Goal: Task Accomplishment & Management: Complete application form

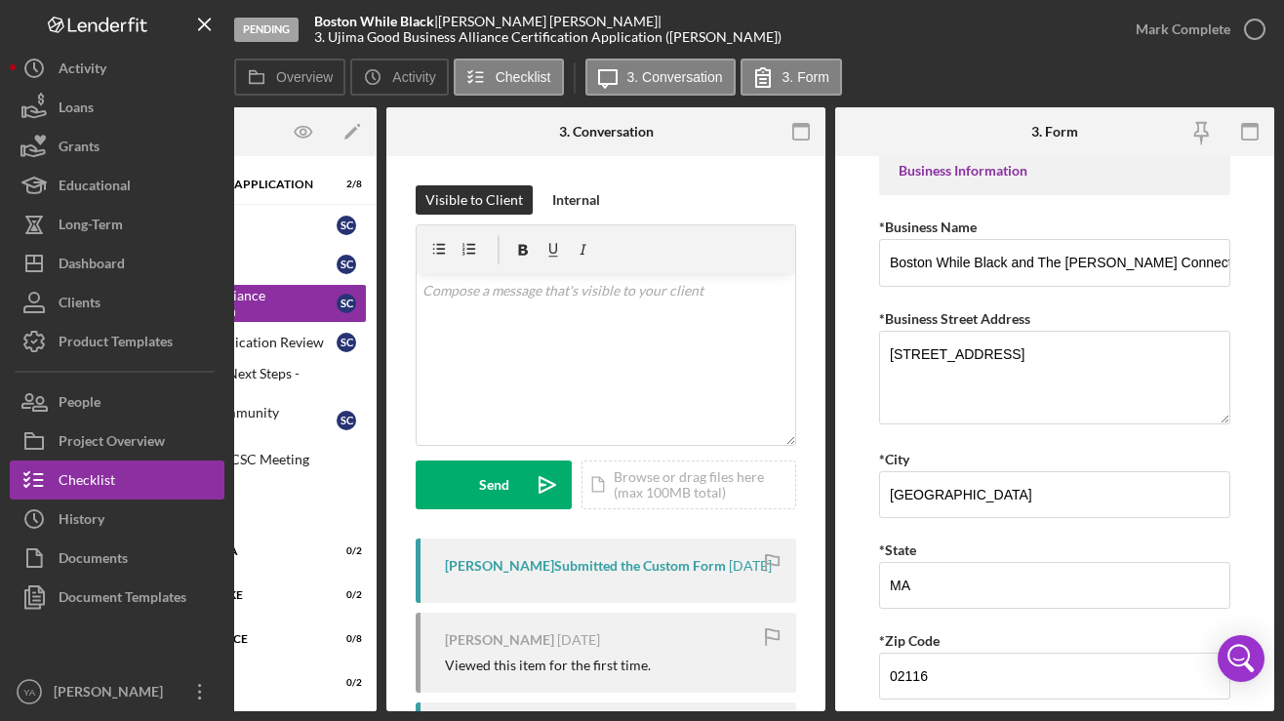
scroll to position [0, 199]
click at [1250, 137] on icon "button" at bounding box center [1251, 132] width 44 height 44
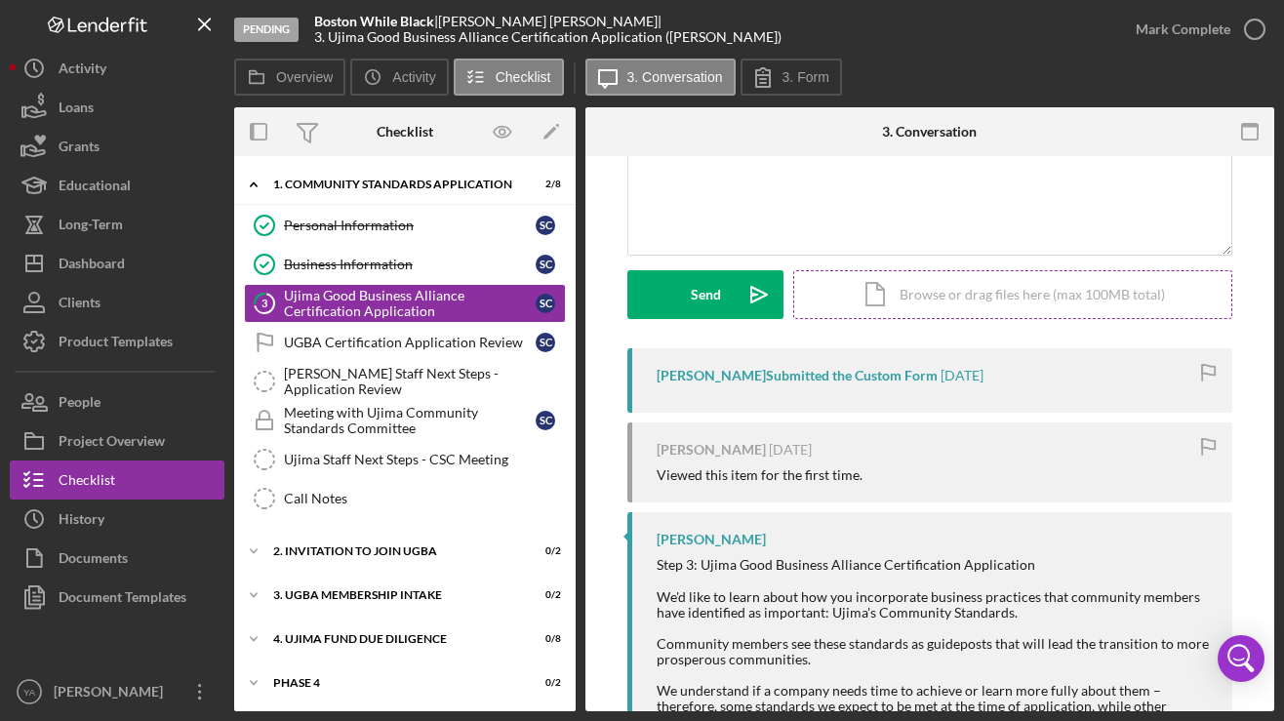
scroll to position [191, 0]
click at [421, 290] on div "Ujima Good Business Alliance Certification Application" at bounding box center [410, 303] width 252 height 31
click at [408, 267] on div "Business Information" at bounding box center [410, 265] width 252 height 16
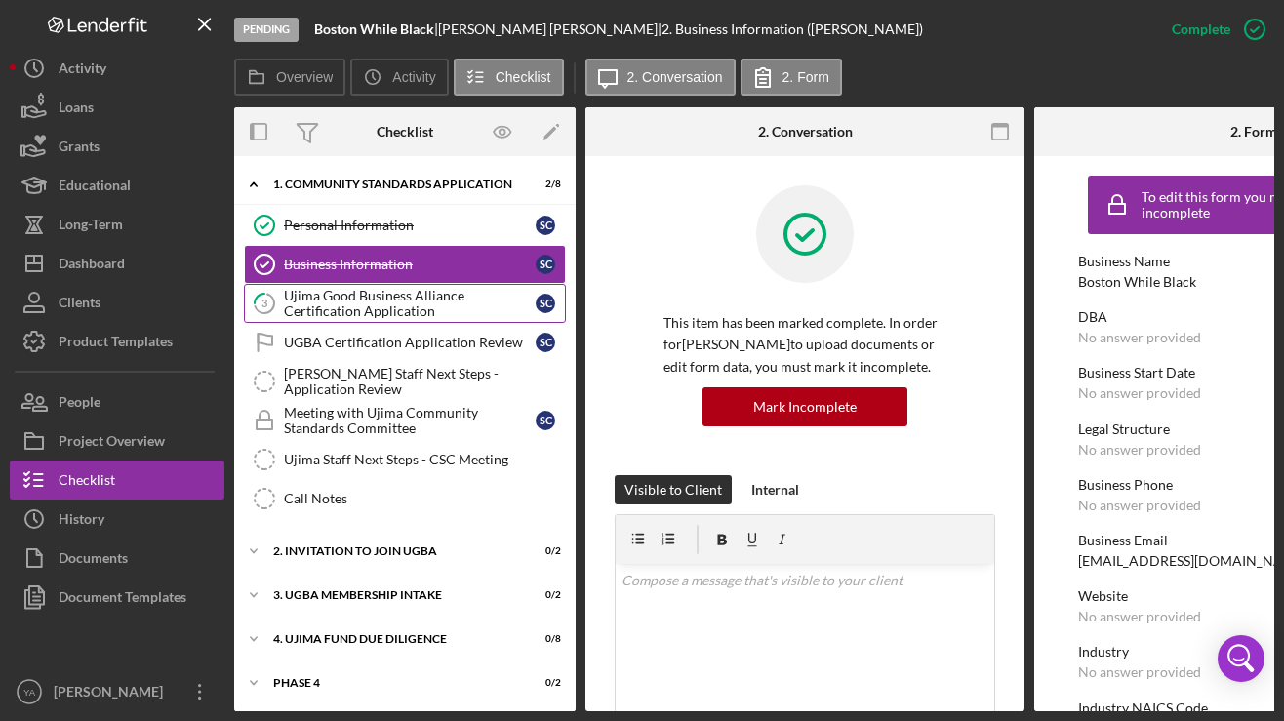
click at [386, 302] on div "Ujima Good Business Alliance Certification Application" at bounding box center [410, 303] width 252 height 31
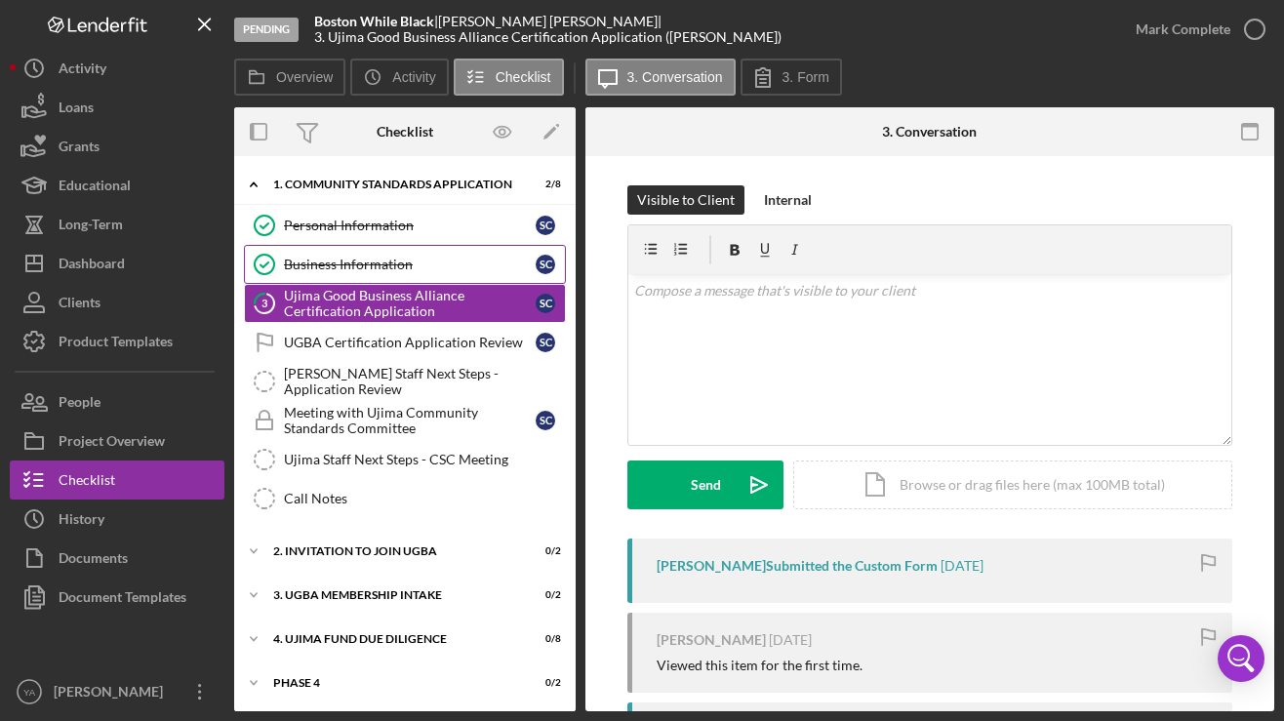
click at [376, 256] on link "Business Information Business Information S C" at bounding box center [405, 264] width 322 height 39
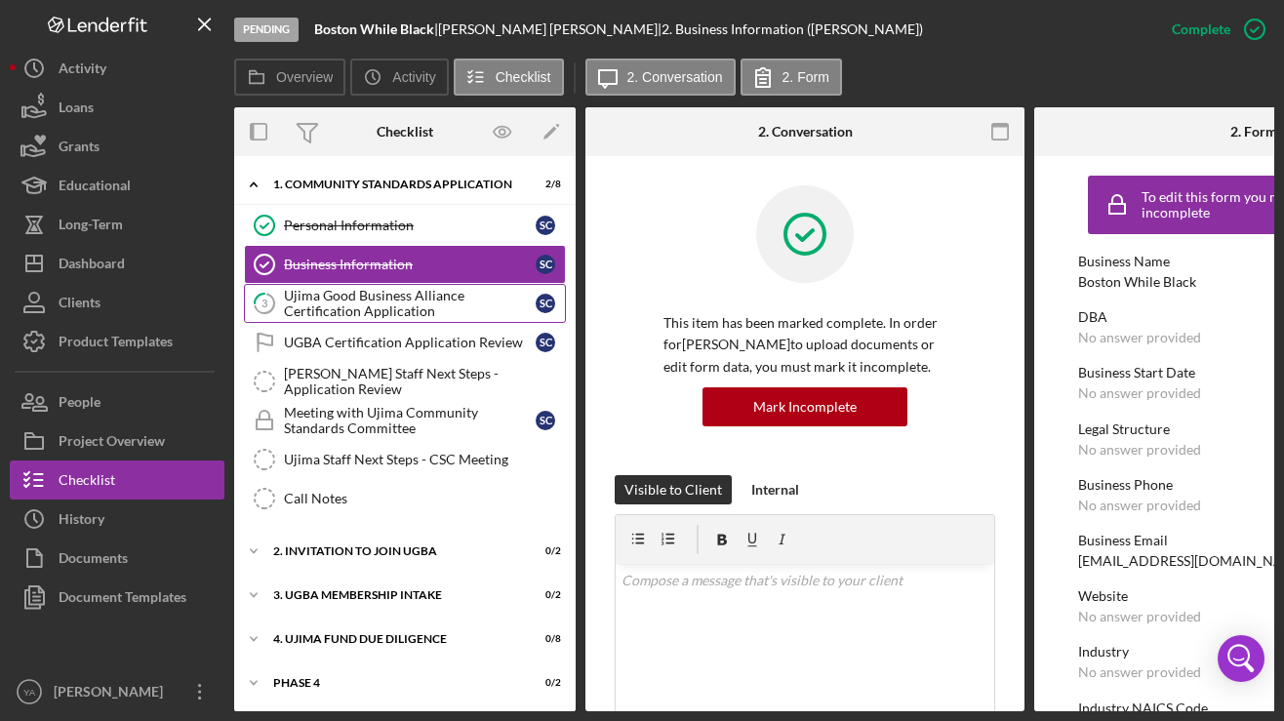
click at [406, 307] on div "Ujima Good Business Alliance Certification Application" at bounding box center [410, 303] width 252 height 31
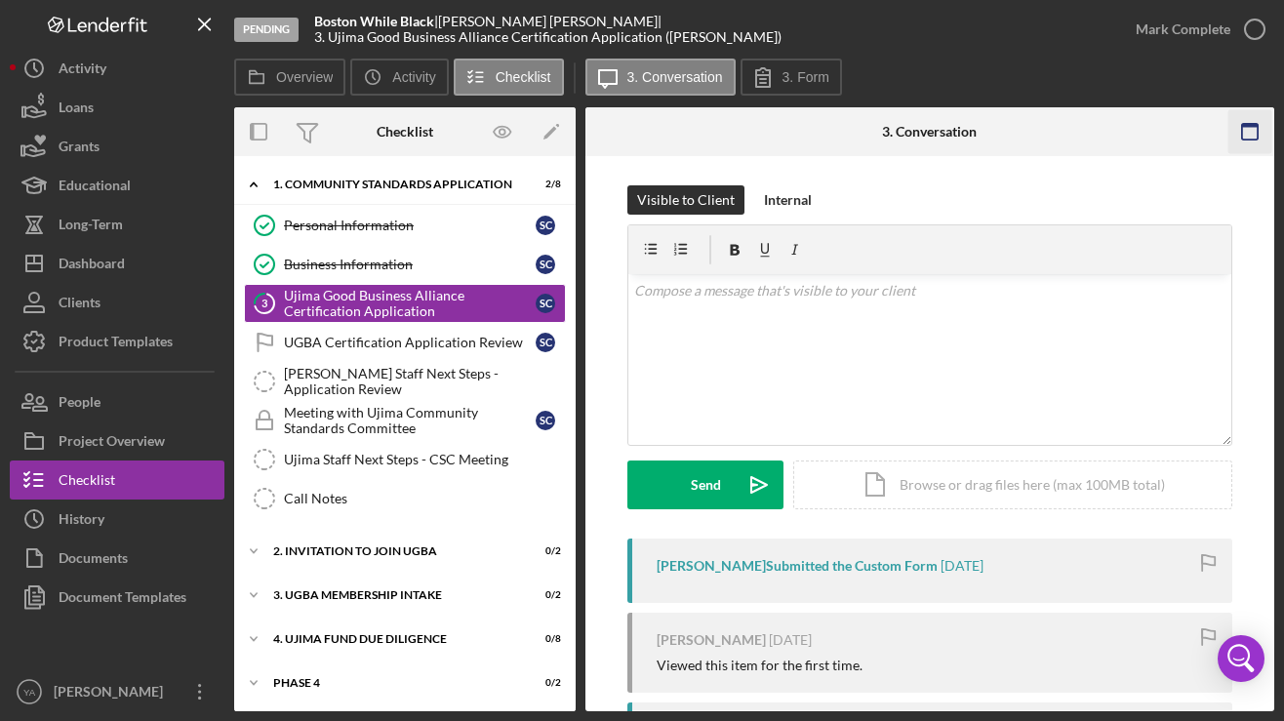
click at [1251, 142] on icon "button" at bounding box center [1250, 132] width 44 height 44
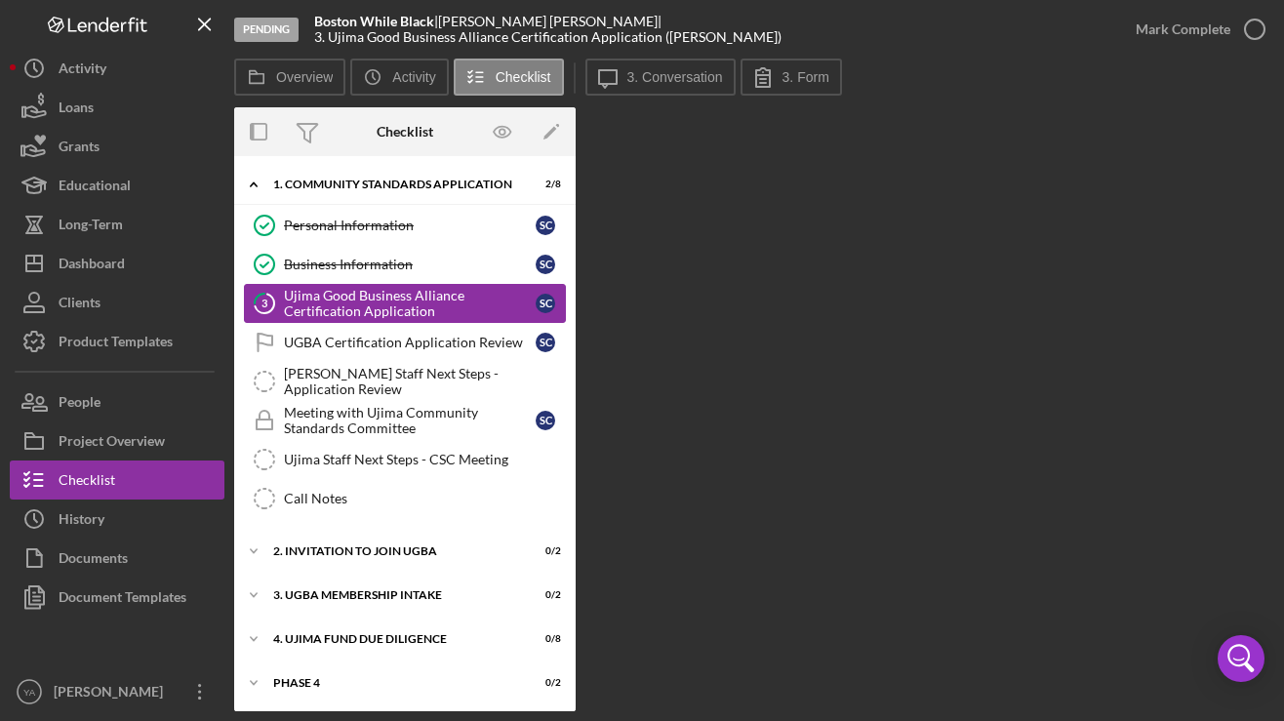
click at [484, 312] on div "Ujima Good Business Alliance Certification Application" at bounding box center [410, 303] width 252 height 31
click at [446, 273] on link "Business Information Business Information S C" at bounding box center [405, 264] width 322 height 39
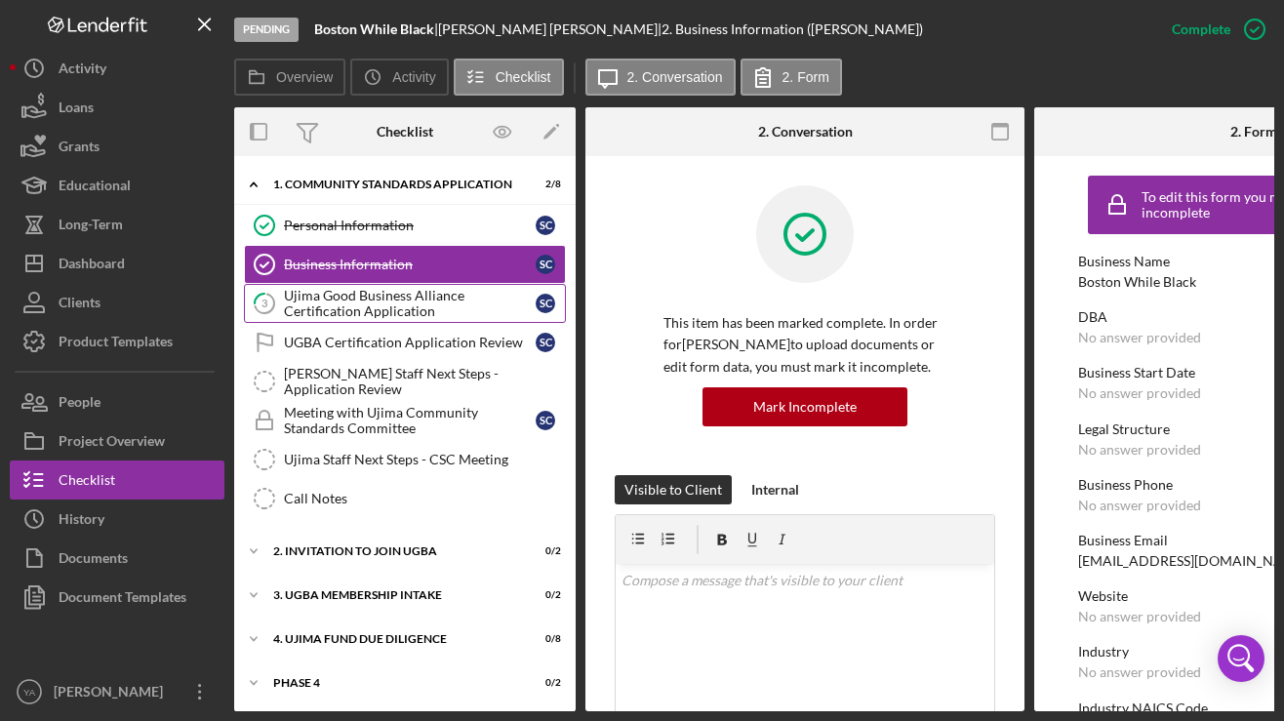
click at [441, 300] on div "Ujima Good Business Alliance Certification Application" at bounding box center [410, 303] width 252 height 31
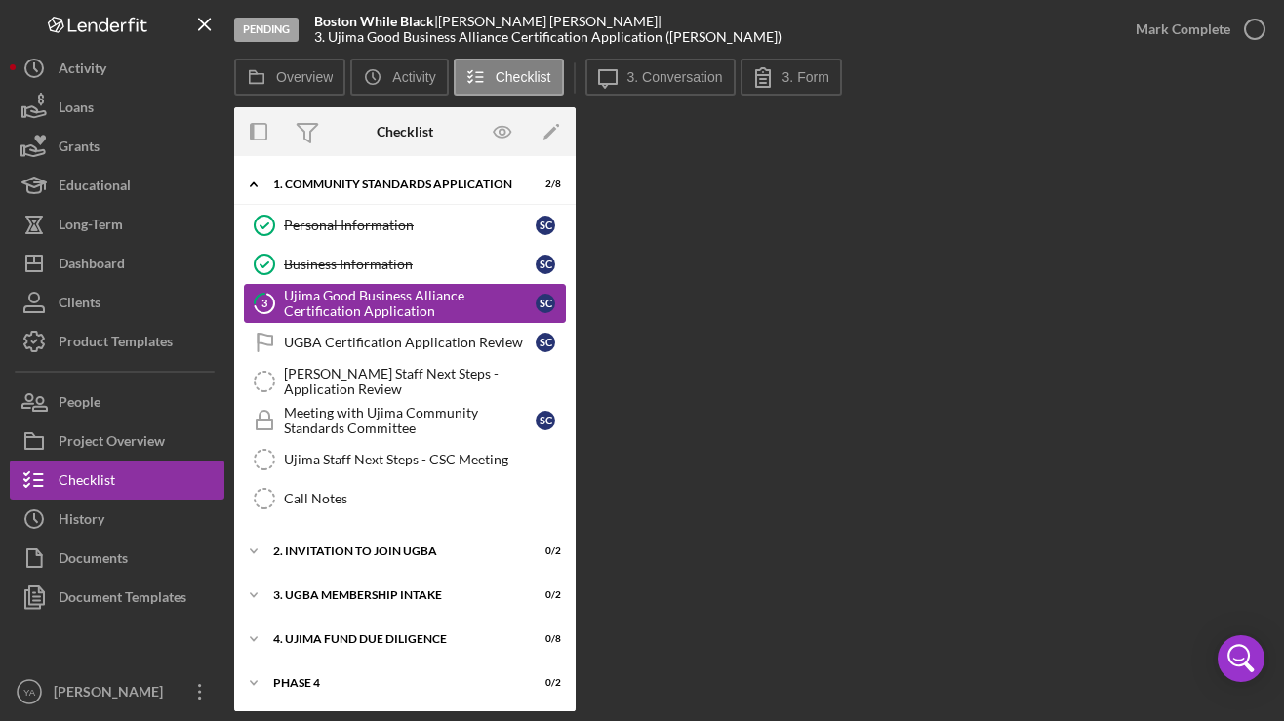
click at [441, 300] on div "Ujima Good Business Alliance Certification Application" at bounding box center [410, 303] width 252 height 31
click at [416, 297] on div "Ujima Good Business Alliance Certification Application" at bounding box center [410, 303] width 252 height 31
click at [410, 345] on div "UGBA Certification Application Review" at bounding box center [410, 343] width 252 height 16
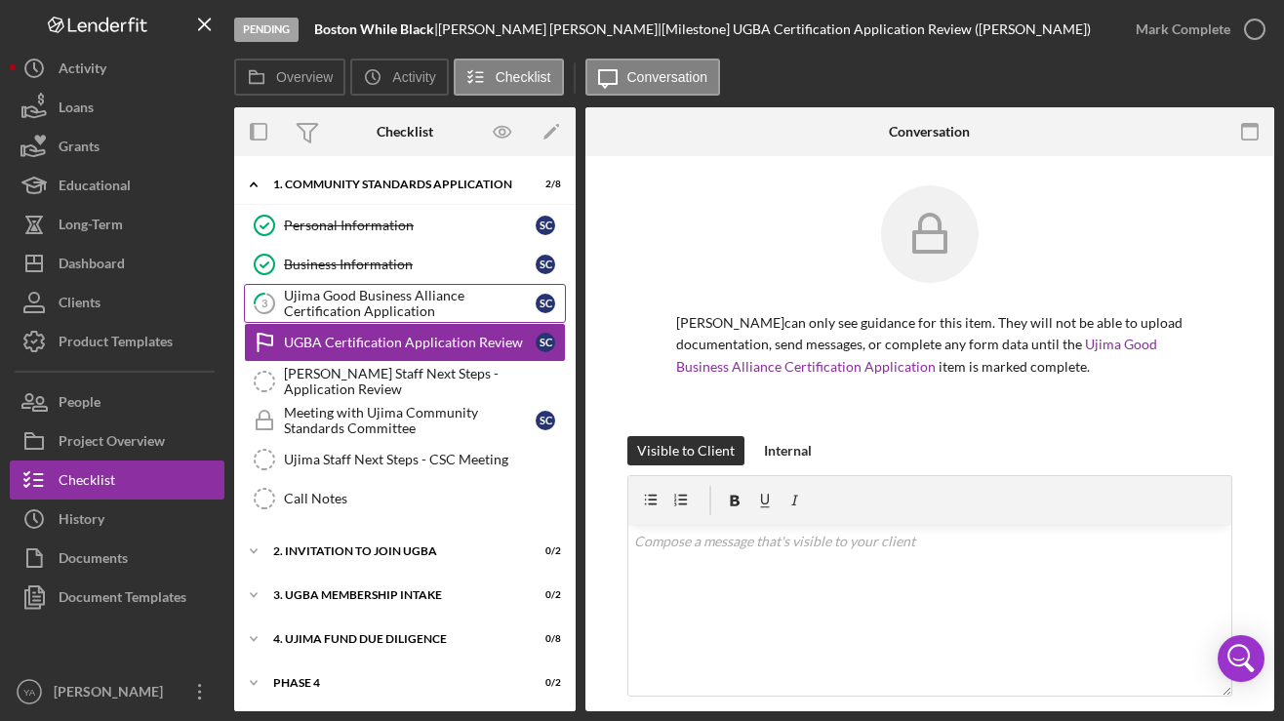
click at [386, 308] on div "Ujima Good Business Alliance Certification Application" at bounding box center [410, 303] width 252 height 31
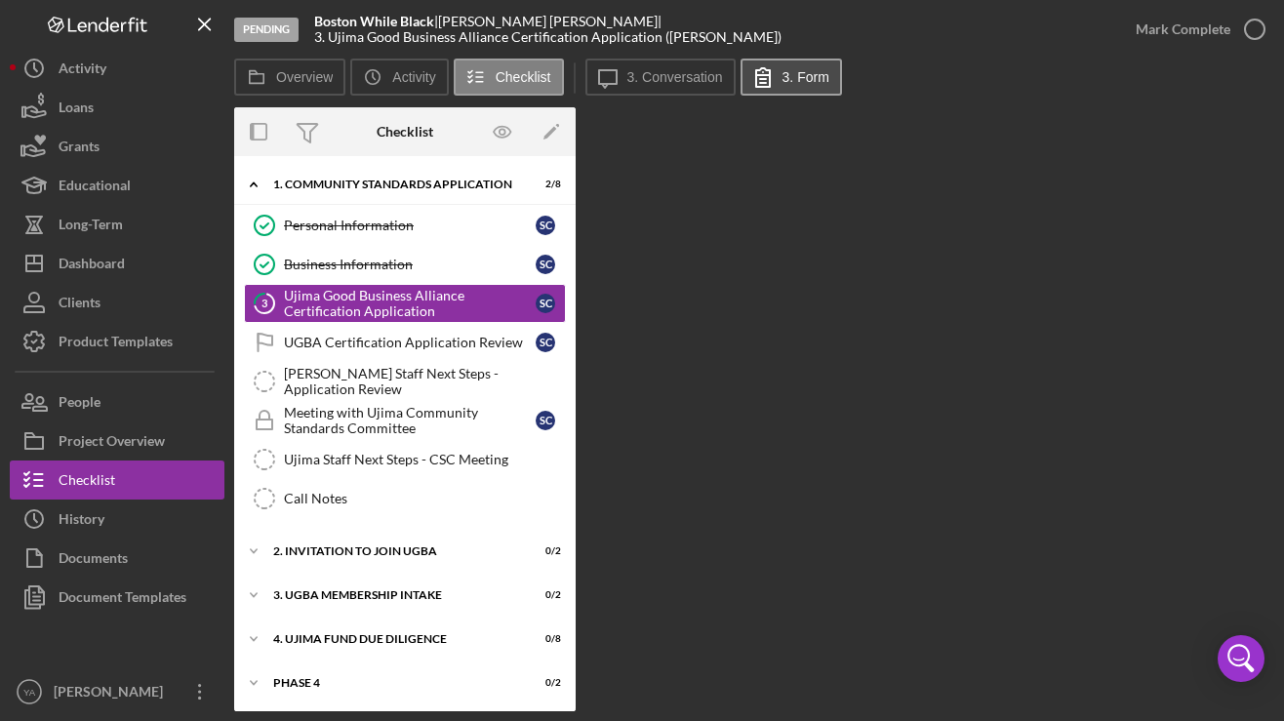
click at [803, 80] on label "3. Form" at bounding box center [806, 77] width 47 height 16
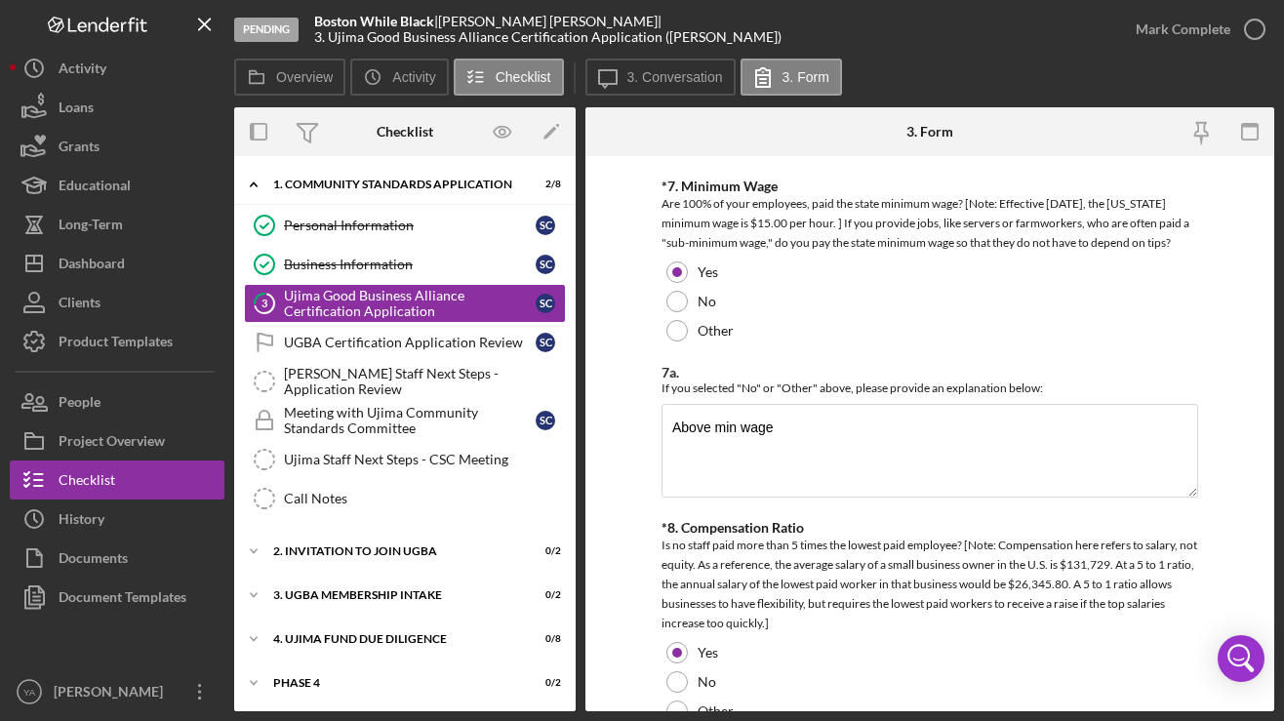
scroll to position [3684, 0]
